Goal: Use online tool/utility: Utilize a website feature to perform a specific function

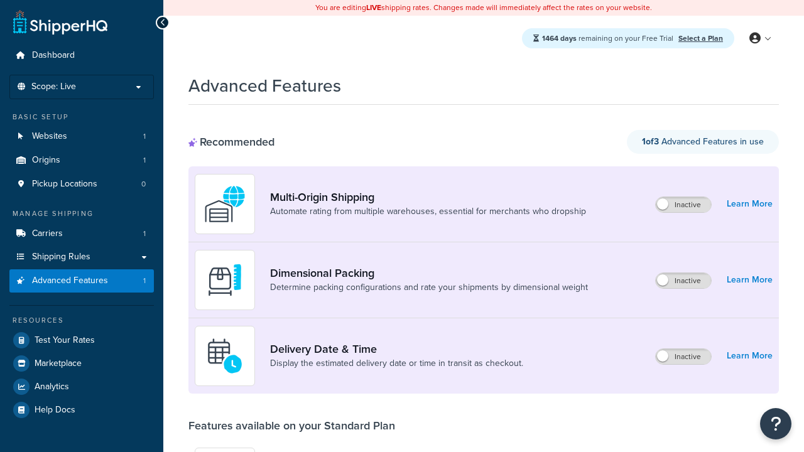
scroll to position [110, 0]
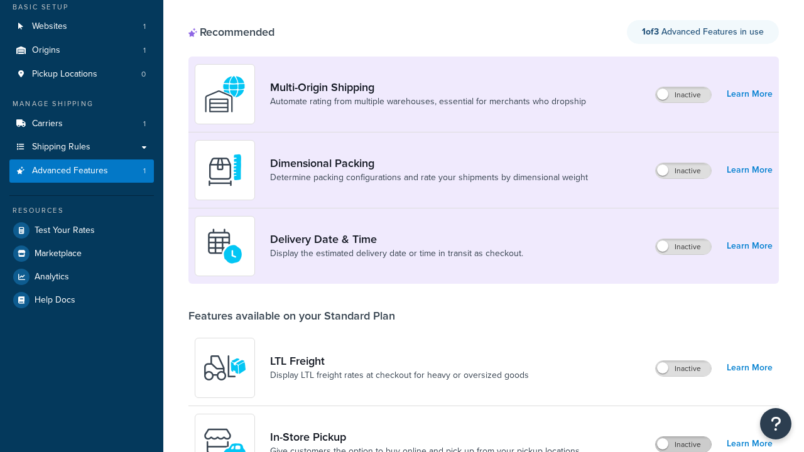
click at [683, 437] on label "Inactive" at bounding box center [683, 444] width 55 height 15
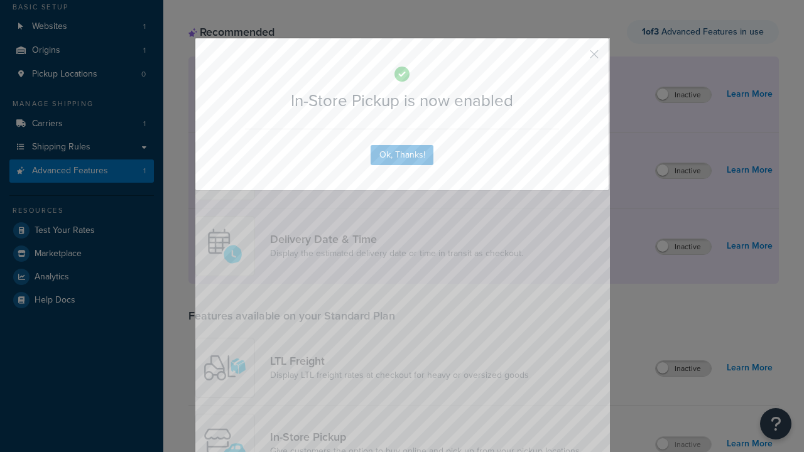
scroll to position [0, 0]
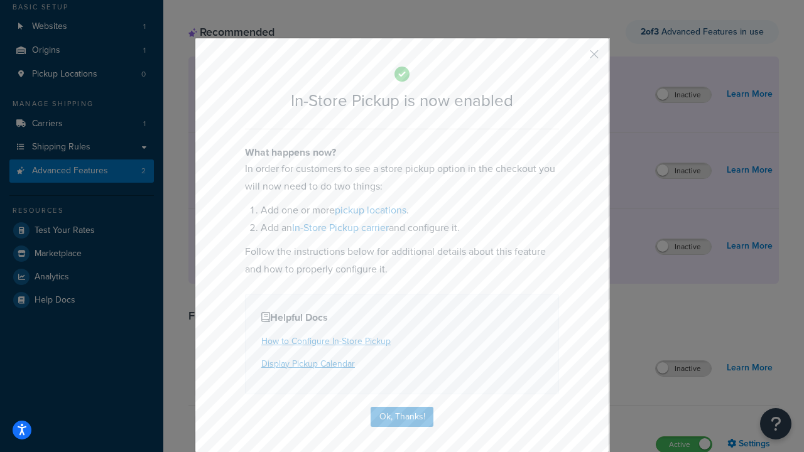
click at [575, 58] on button "button" at bounding box center [575, 58] width 3 height 3
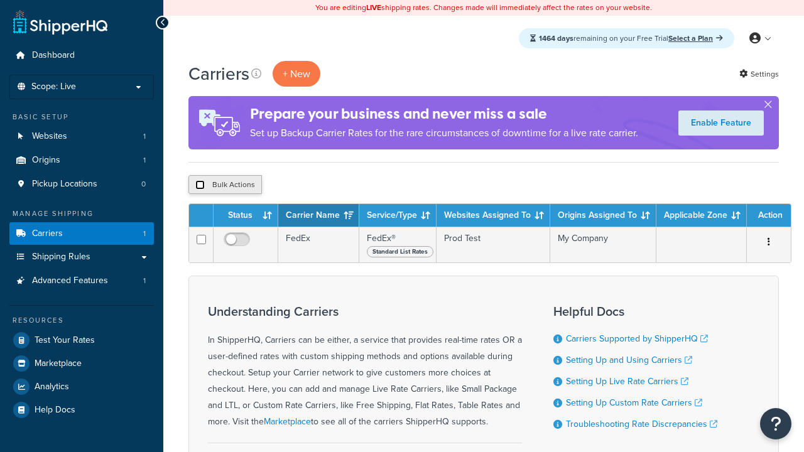
click at [200, 185] on input "checkbox" at bounding box center [199, 184] width 9 height 9
checkbox input "true"
click at [0, 0] on button "Delete" at bounding box center [0, 0] width 0 height 0
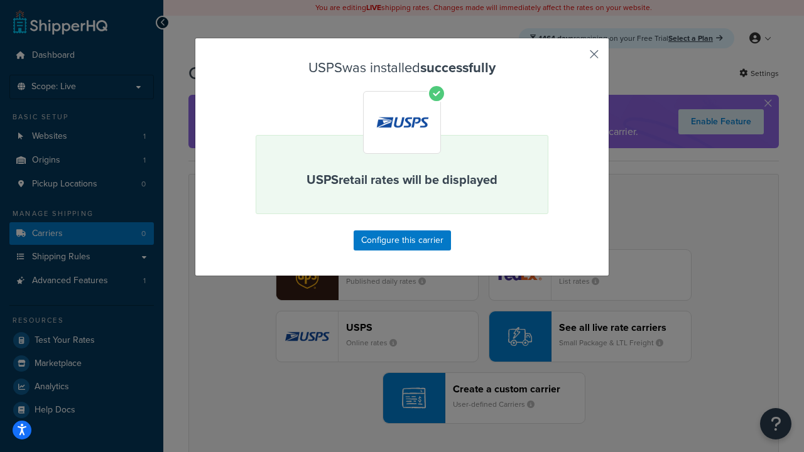
click at [575, 58] on button "button" at bounding box center [575, 58] width 3 height 3
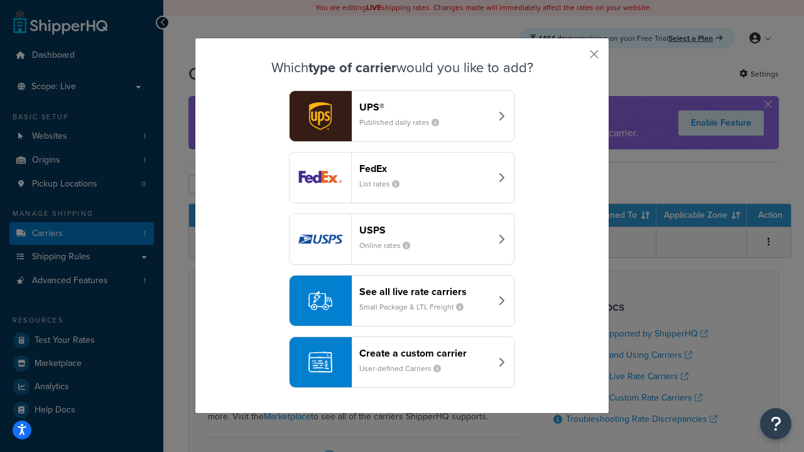
click at [402, 301] on div "See all live rate carriers Small Package & LTL Freight" at bounding box center [424, 301] width 131 height 30
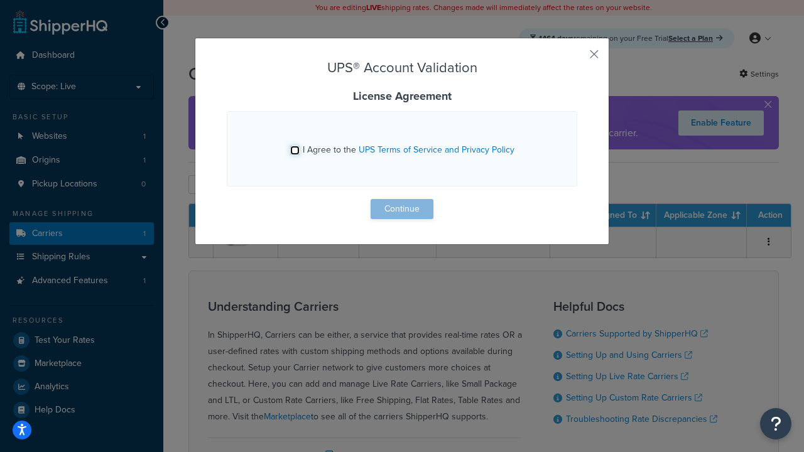
click at [295, 150] on input "I Agree to the UPS Terms of Service and Privacy Policy" at bounding box center [294, 150] width 9 height 9
checkbox input "true"
click at [402, 209] on button "Continue" at bounding box center [402, 209] width 63 height 20
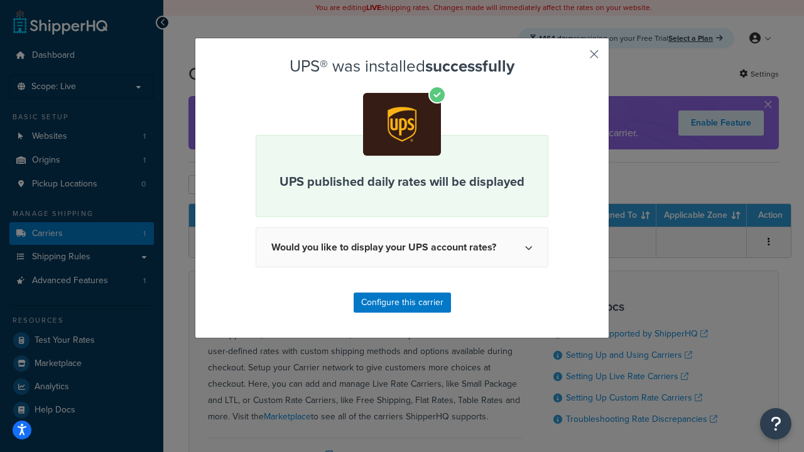
click at [575, 58] on button "button" at bounding box center [575, 58] width 3 height 3
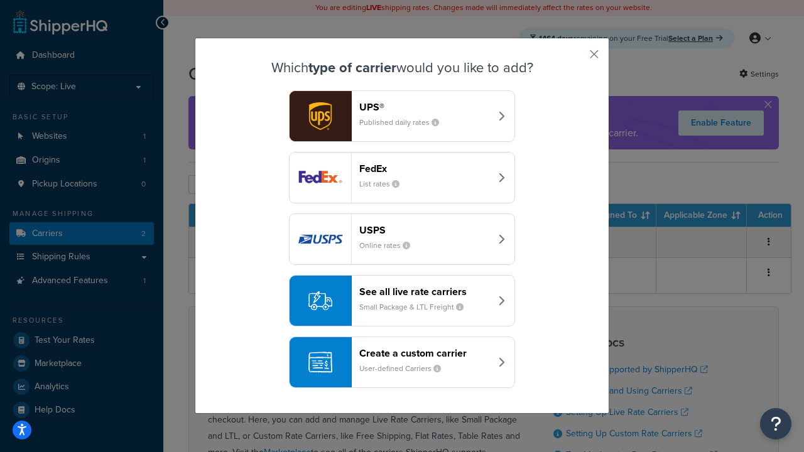
click at [425, 168] on header "FedEx" at bounding box center [424, 169] width 131 height 12
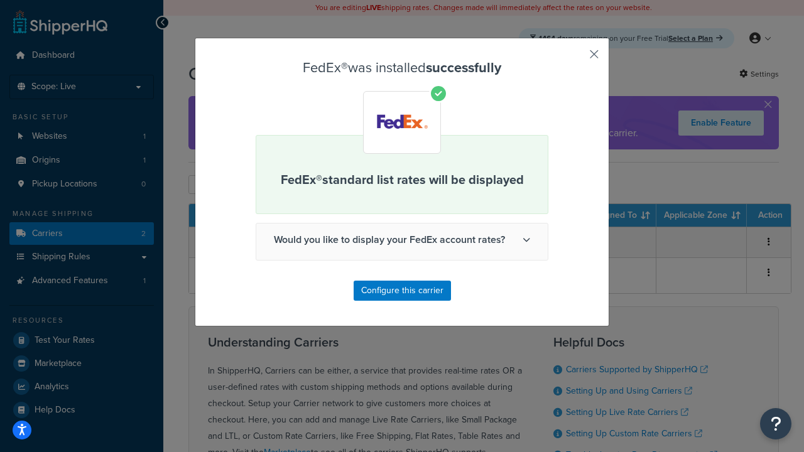
click at [575, 58] on button "button" at bounding box center [575, 58] width 3 height 3
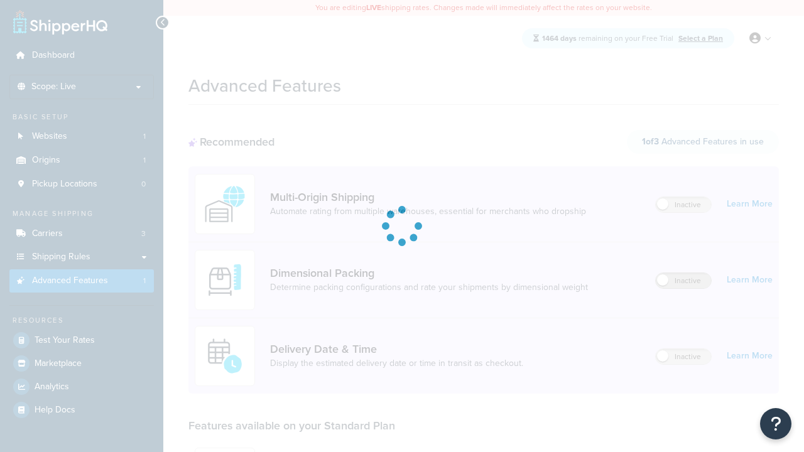
click at [683, 273] on label "Inactive" at bounding box center [683, 280] width 55 height 15
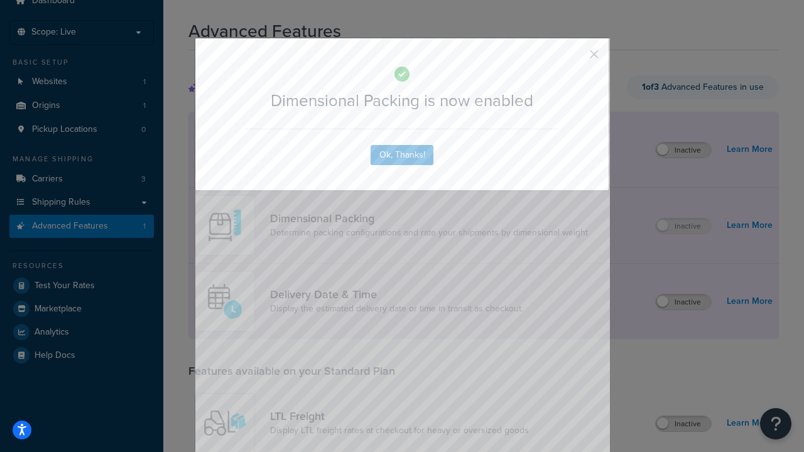
click at [575, 58] on button "button" at bounding box center [575, 58] width 3 height 3
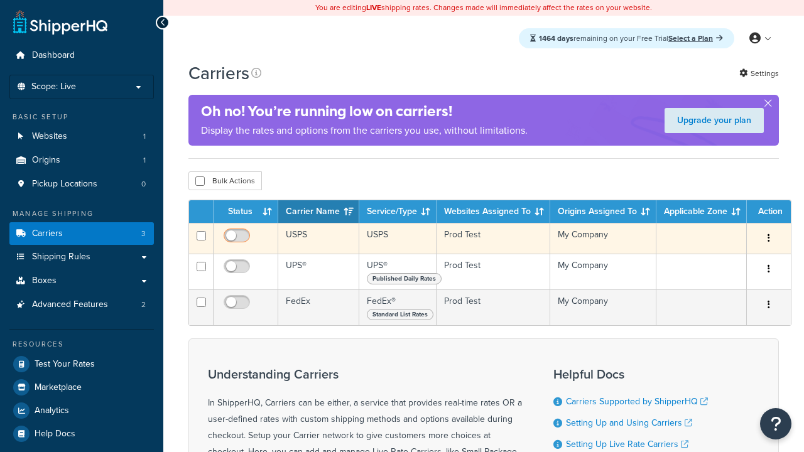
click at [238, 241] on input "checkbox" at bounding box center [238, 239] width 35 height 16
checkbox input "true"
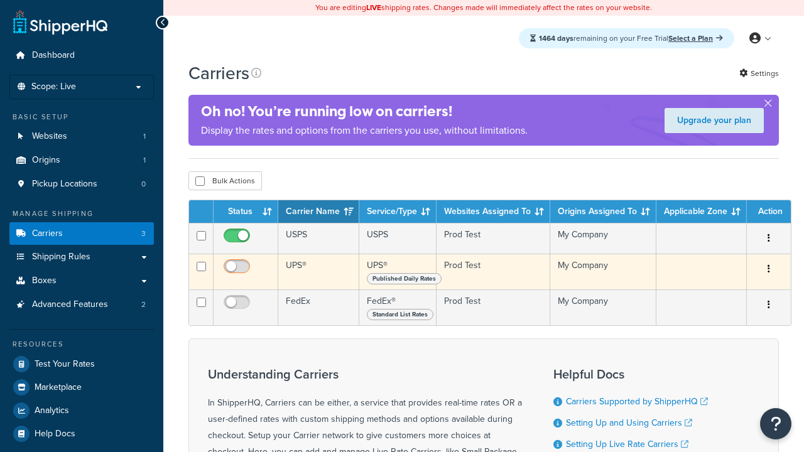
click at [238, 271] on input "checkbox" at bounding box center [238, 270] width 35 height 16
checkbox input "true"
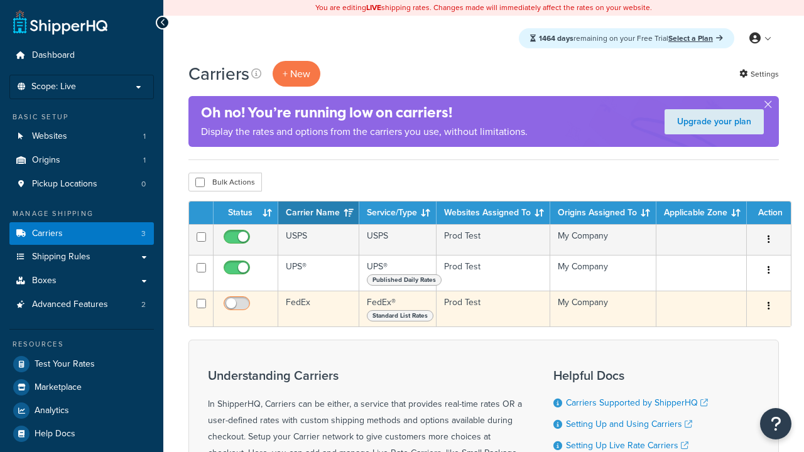
click at [238, 308] on input "checkbox" at bounding box center [238, 307] width 35 height 16
checkbox input "true"
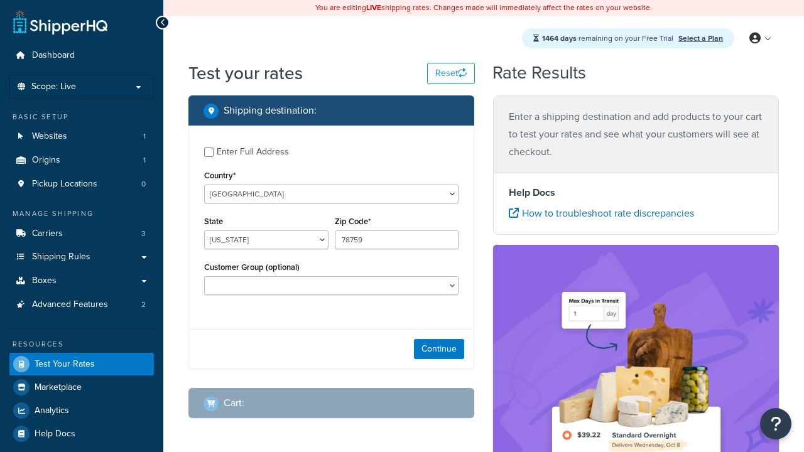
select select "[GEOGRAPHIC_DATA]"
click at [439, 351] on button "Continue" at bounding box center [439, 349] width 50 height 20
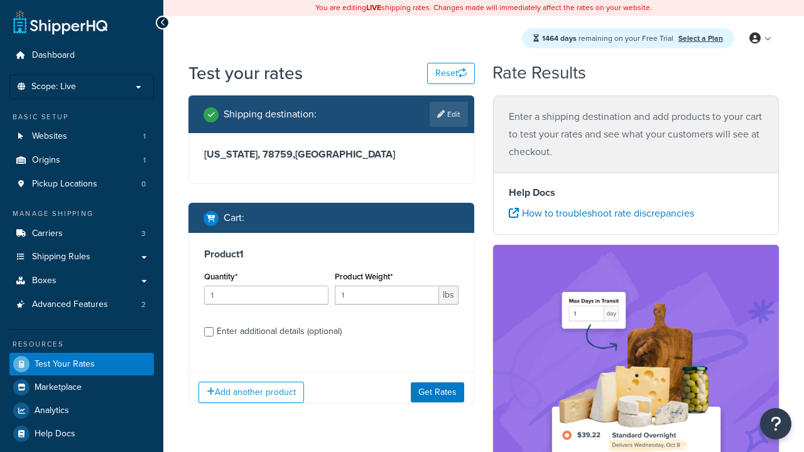
type input "78628"
type input "3"
type input "5"
click at [437, 392] on button "Get Rates" at bounding box center [437, 392] width 53 height 20
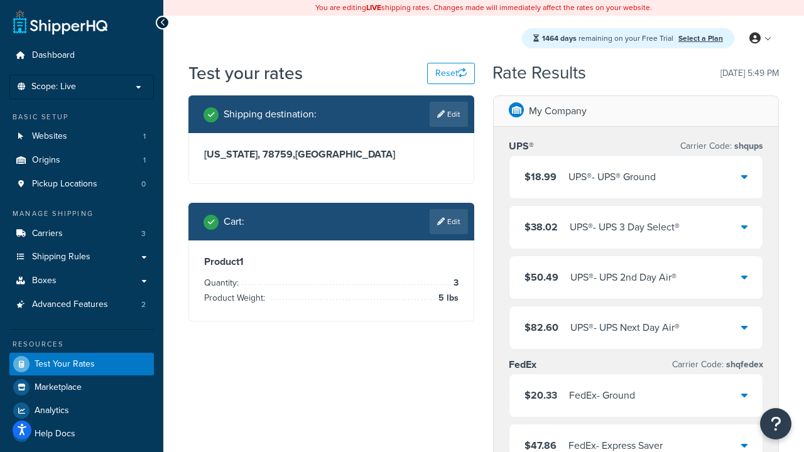
click at [636, 177] on div "UPS® - UPS® Ground" at bounding box center [611, 177] width 87 height 18
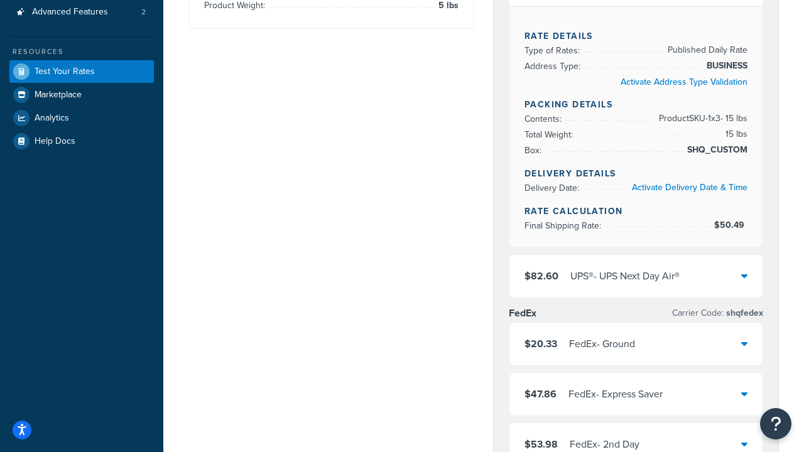
click at [636, 276] on div "UPS® - UPS Next Day Air®" at bounding box center [624, 277] width 109 height 18
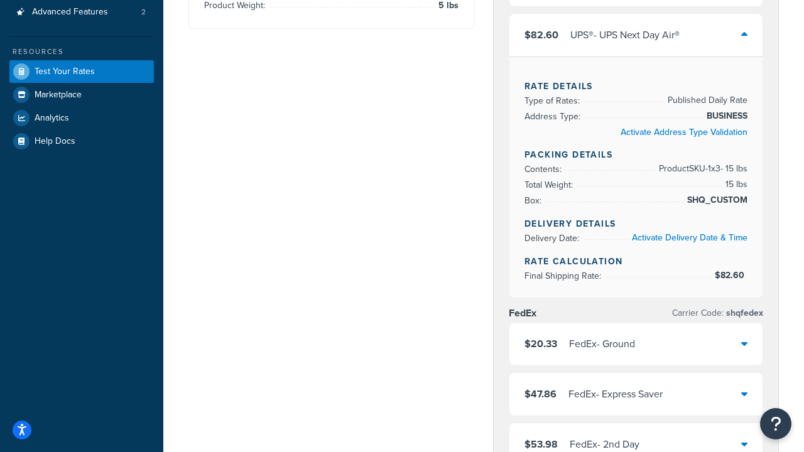
click at [635, 353] on div "FedEx - Ground" at bounding box center [602, 344] width 66 height 18
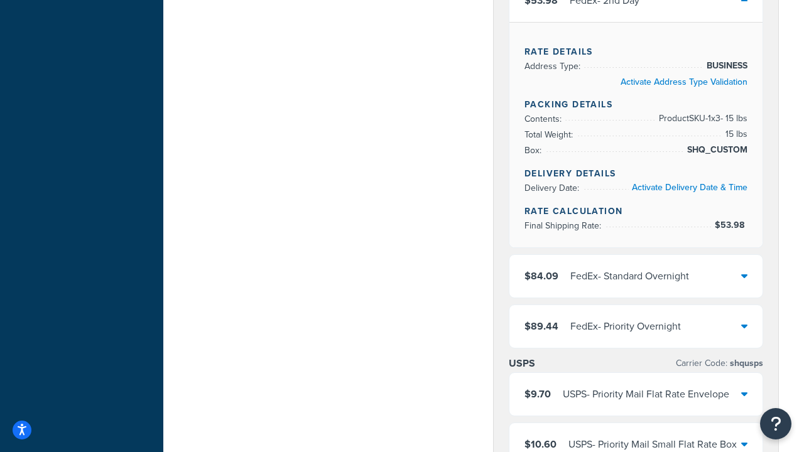
click at [636, 276] on div "FedEx - Standard Overnight" at bounding box center [629, 277] width 119 height 18
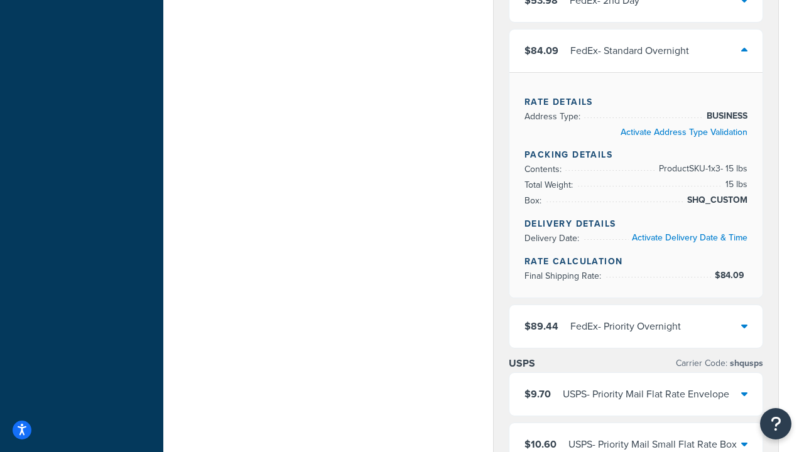
click at [636, 335] on div "FedEx - Priority Overnight" at bounding box center [625, 327] width 111 height 18
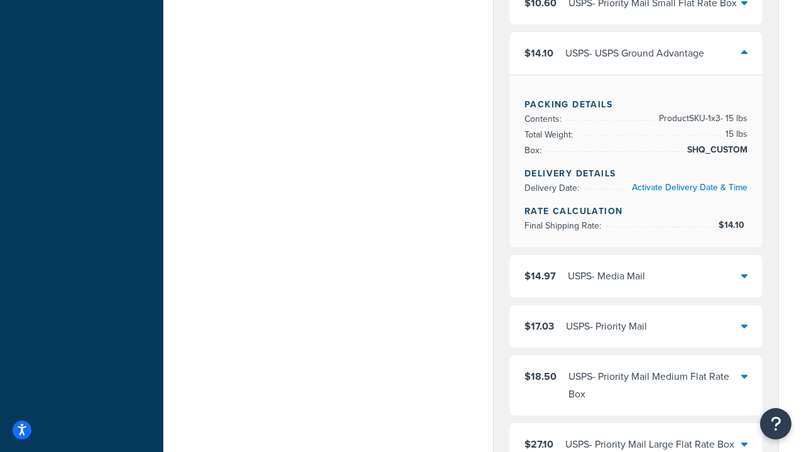
click at [636, 268] on div "USPS - Media Mail" at bounding box center [606, 277] width 77 height 18
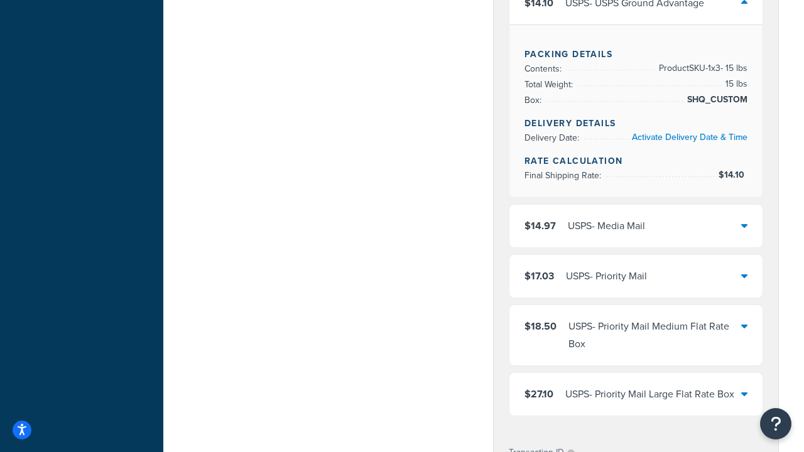
click at [636, 276] on div "USPS - Priority Mail" at bounding box center [606, 277] width 81 height 18
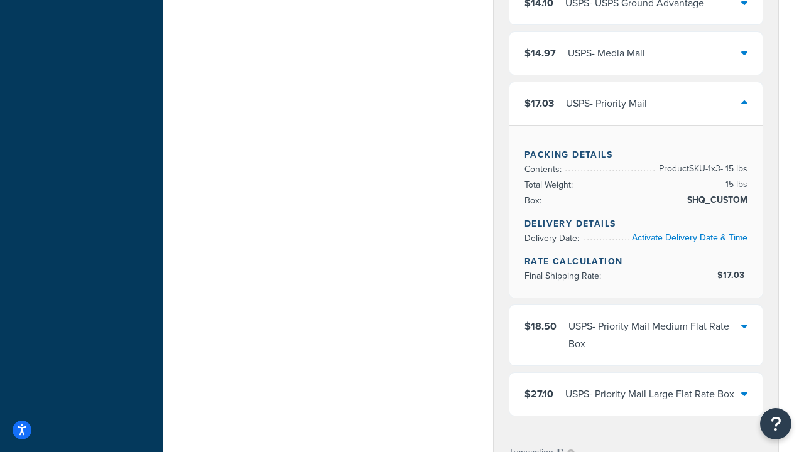
click at [636, 335] on div "USPS - Priority Mail Medium Flat Rate Box" at bounding box center [654, 335] width 173 height 35
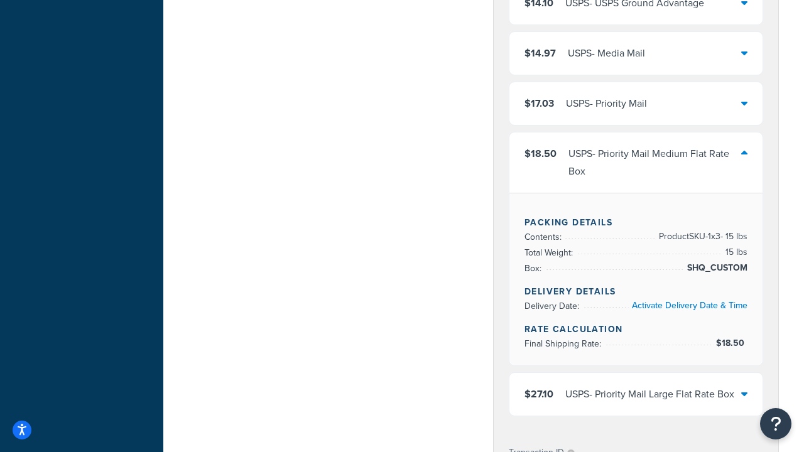
click at [636, 403] on div "USPS - Priority Mail Large Flat Rate Box" at bounding box center [649, 395] width 169 height 18
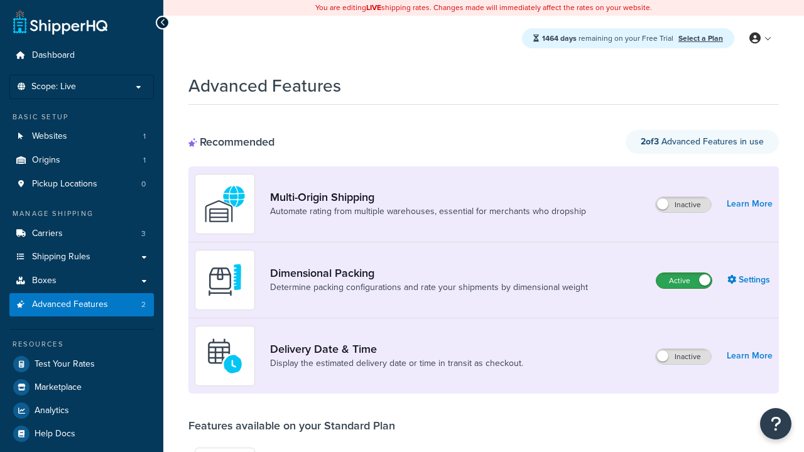
click at [684, 281] on label "Active" at bounding box center [683, 280] width 55 height 15
